Goal: Information Seeking & Learning: Learn about a topic

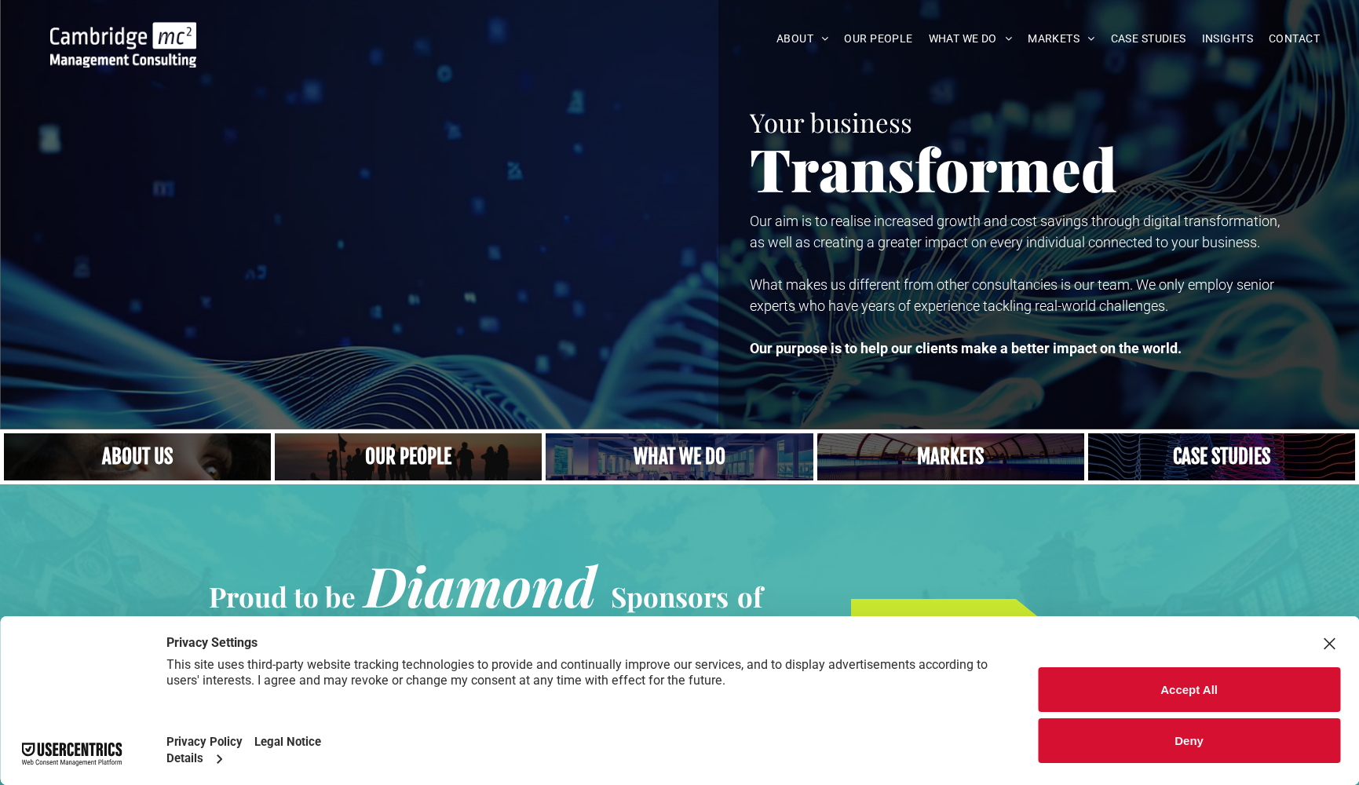
click at [1190, 694] on button "Accept All" at bounding box center [1189, 689] width 302 height 45
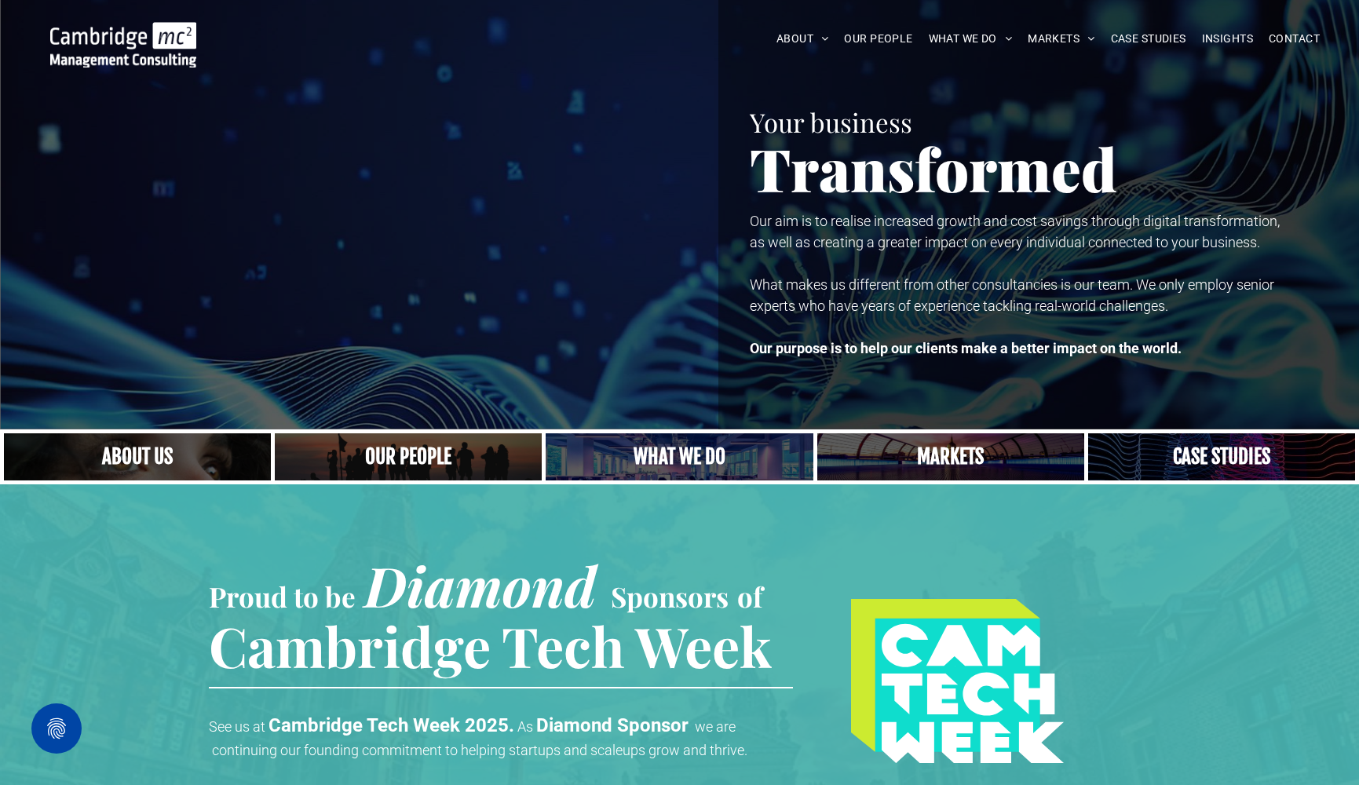
click at [700, 459] on link "A yoga teacher lifting his whole body off the ground in the peacock pose" at bounding box center [679, 457] width 283 height 50
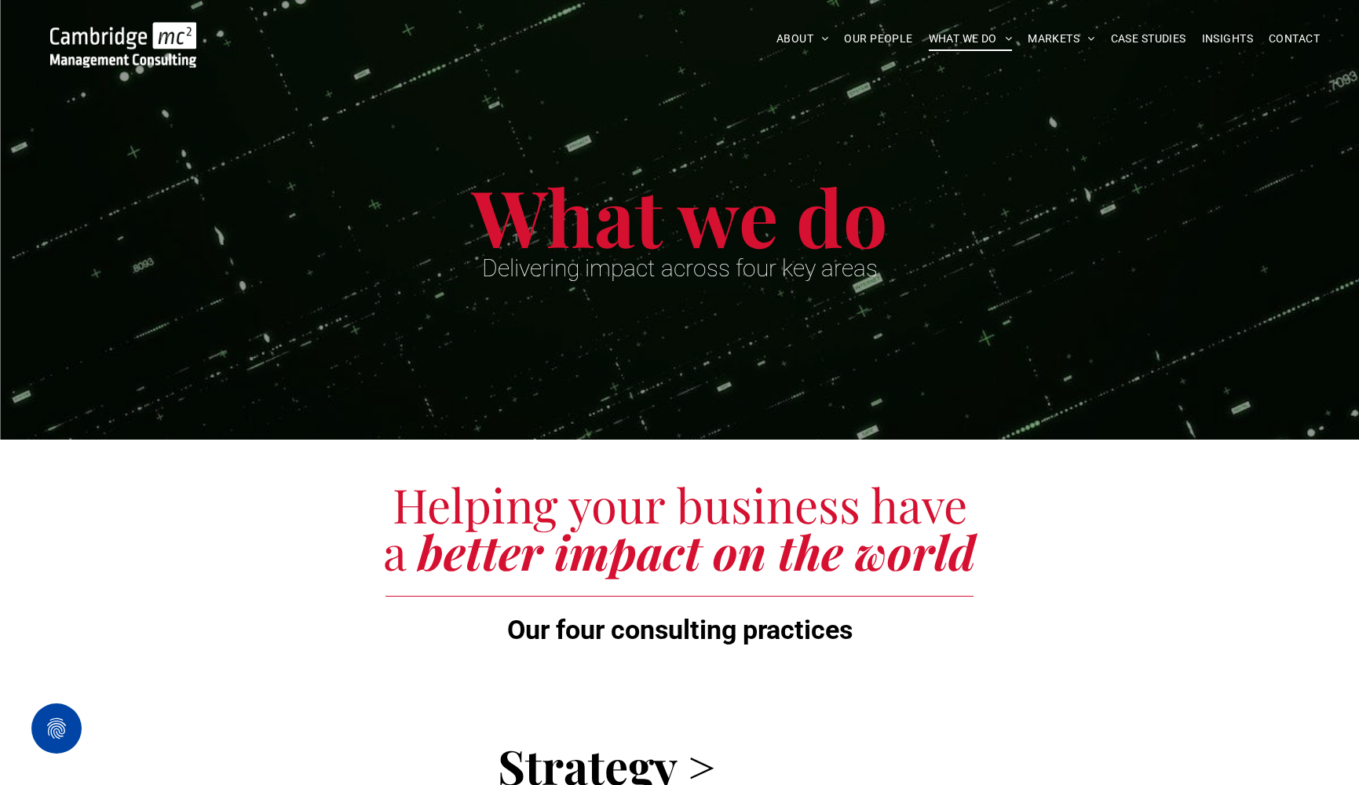
click at [133, 46] on img at bounding box center [123, 45] width 146 height 46
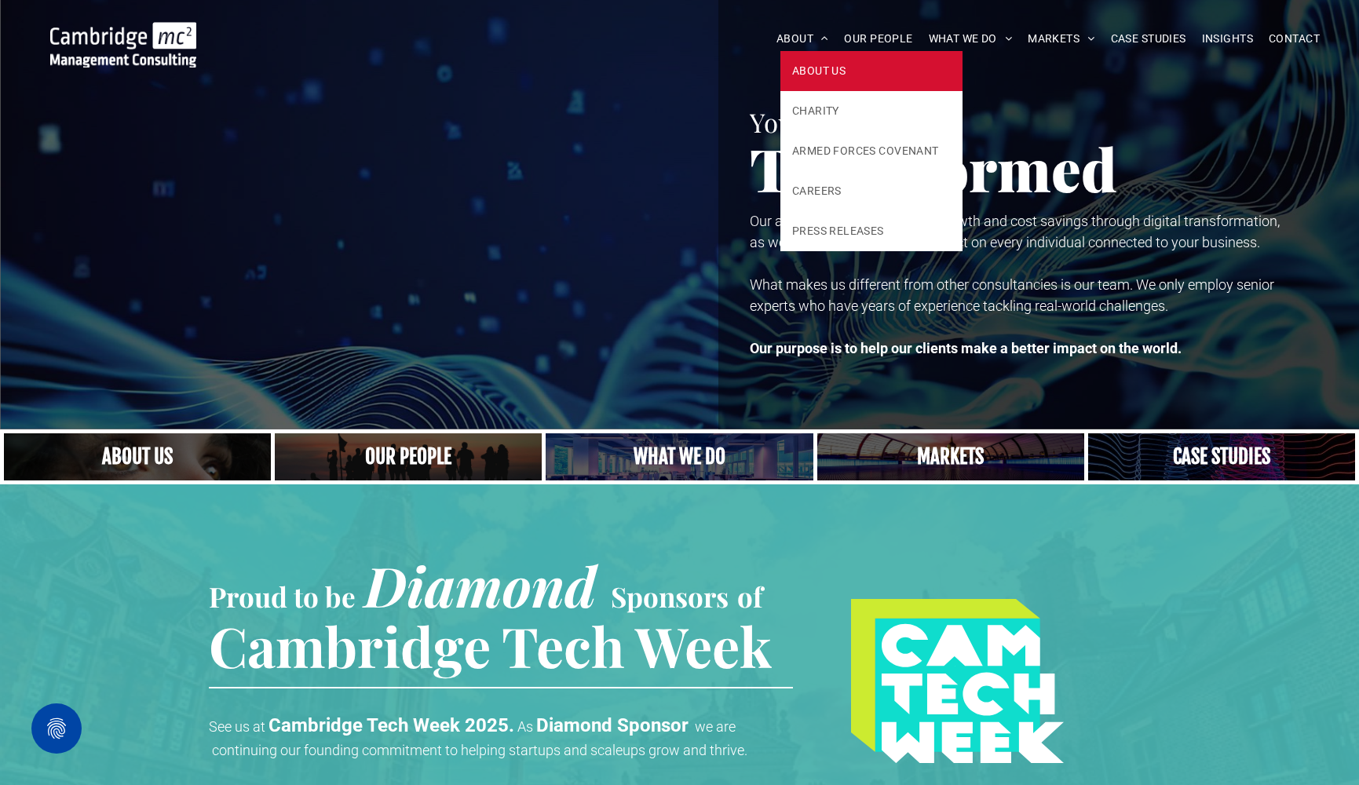
click at [825, 68] on span "ABOUT US" at bounding box center [818, 71] width 53 height 16
